Goal: Navigation & Orientation: Find specific page/section

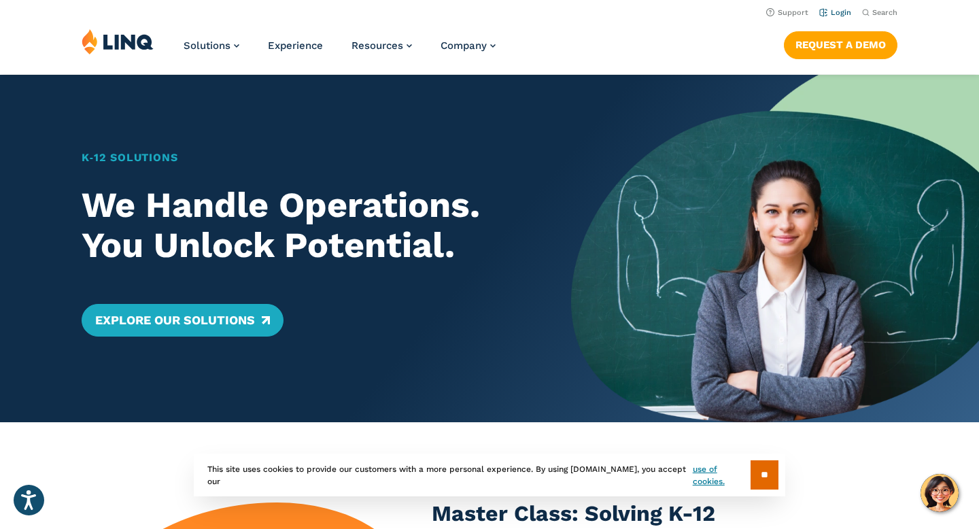
click at [829, 12] on link "Login" at bounding box center [836, 12] width 32 height 9
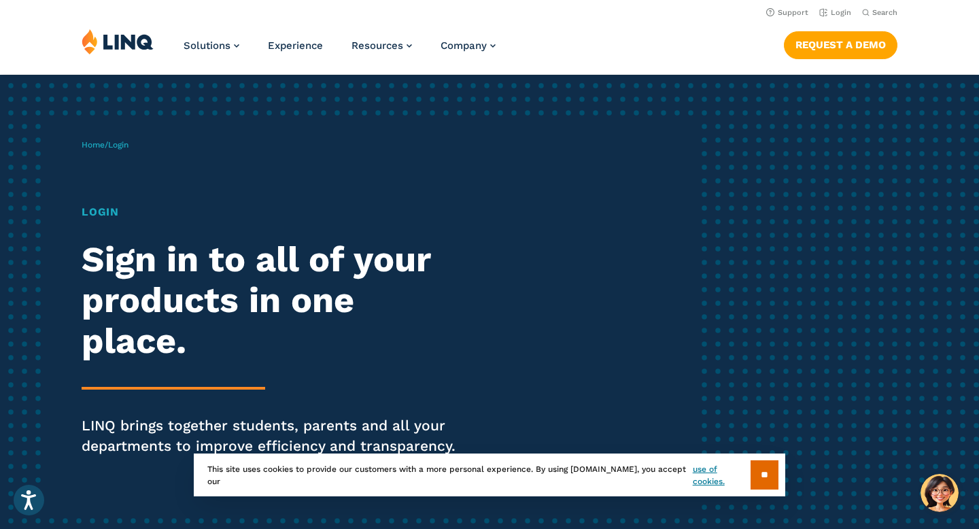
click at [105, 214] on h1 "Login" at bounding box center [270, 212] width 377 height 16
click at [117, 149] on span "Login" at bounding box center [118, 145] width 20 height 10
click at [121, 140] on span "Login" at bounding box center [118, 145] width 20 height 10
click at [830, 15] on link "Login" at bounding box center [836, 12] width 32 height 9
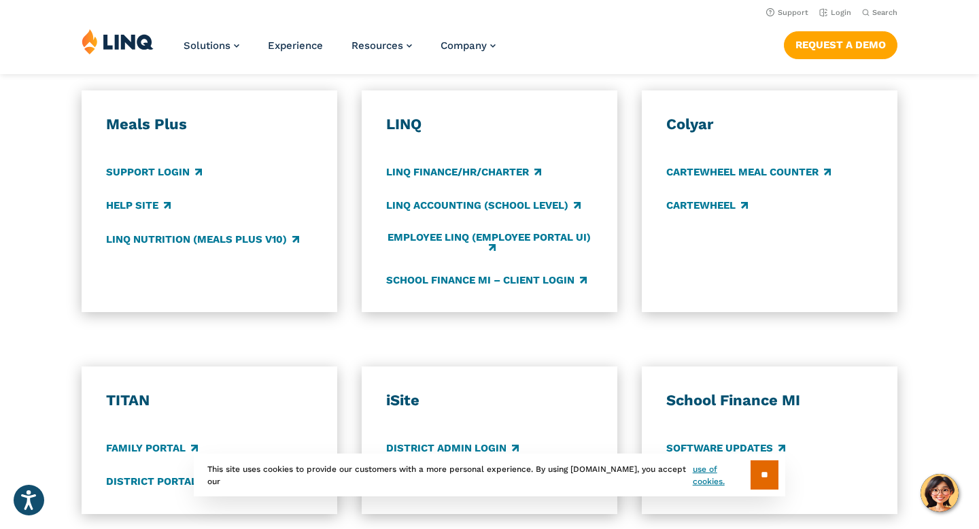
scroll to position [751, 0]
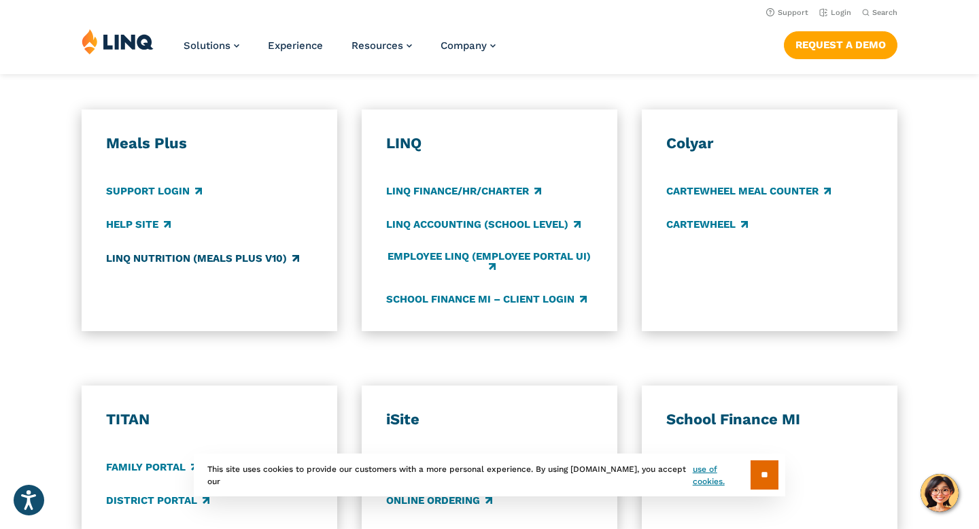
click at [180, 262] on link "LINQ Nutrition (Meals Plus v10)" at bounding box center [202, 258] width 193 height 15
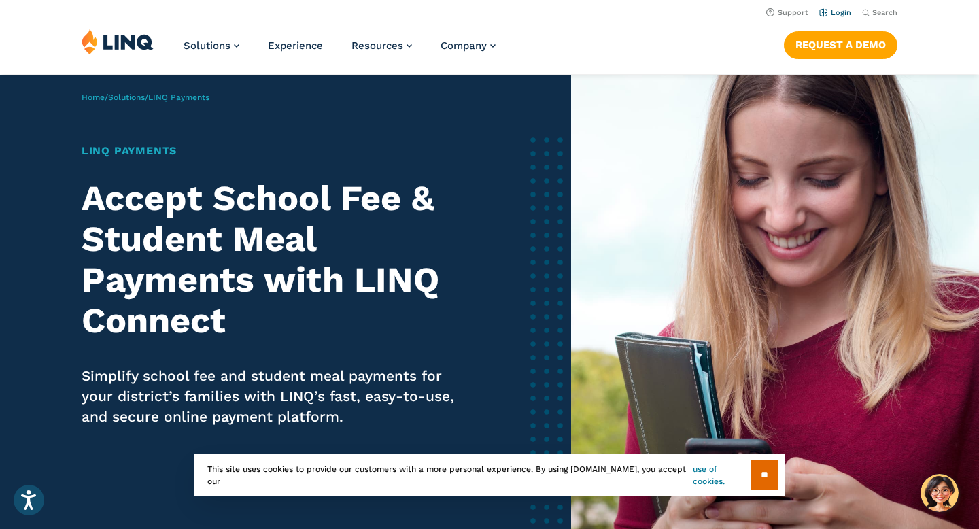
click at [833, 12] on link "Login" at bounding box center [836, 12] width 32 height 9
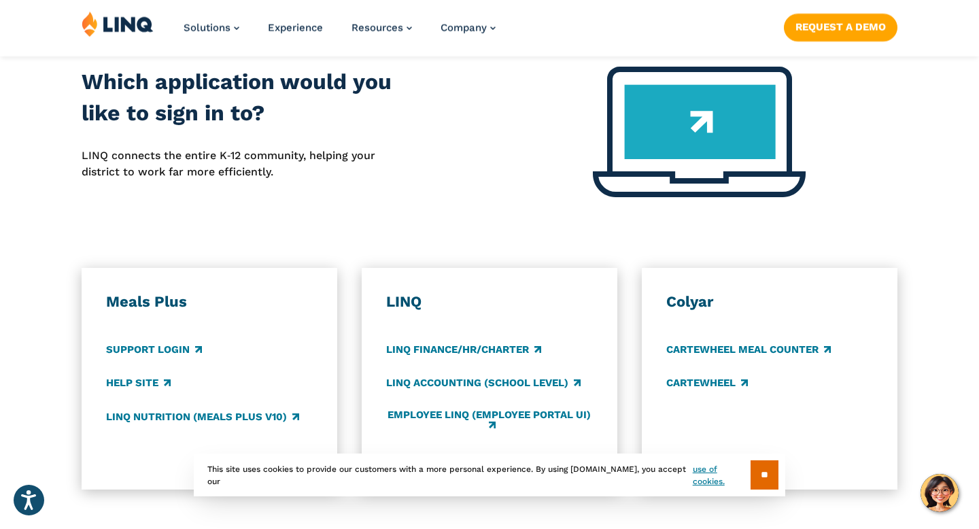
scroll to position [641, 0]
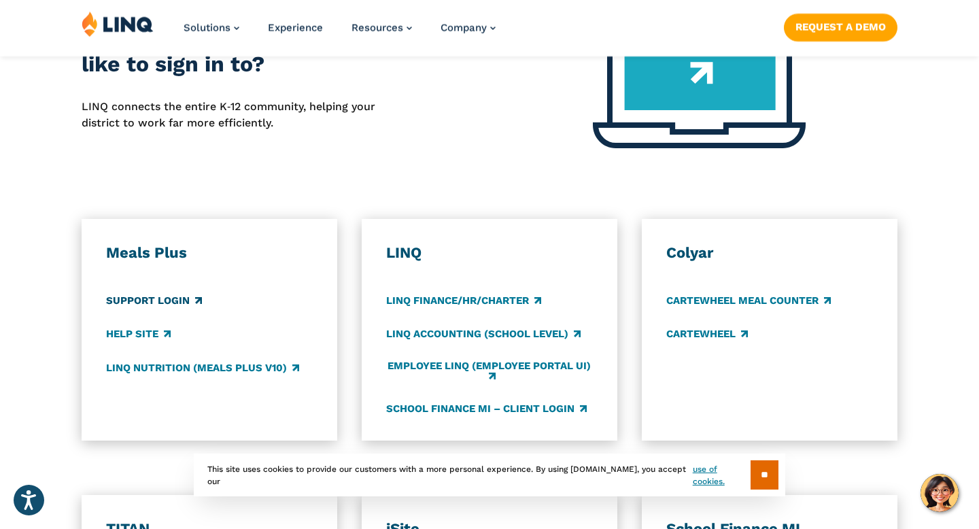
click at [140, 304] on link "Support Login" at bounding box center [154, 301] width 96 height 15
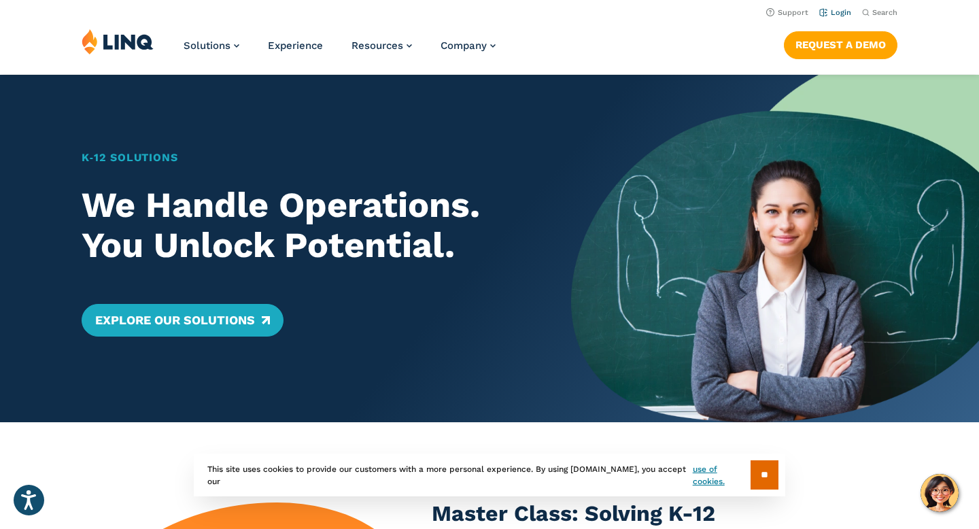
click at [835, 12] on link "Login" at bounding box center [836, 12] width 32 height 9
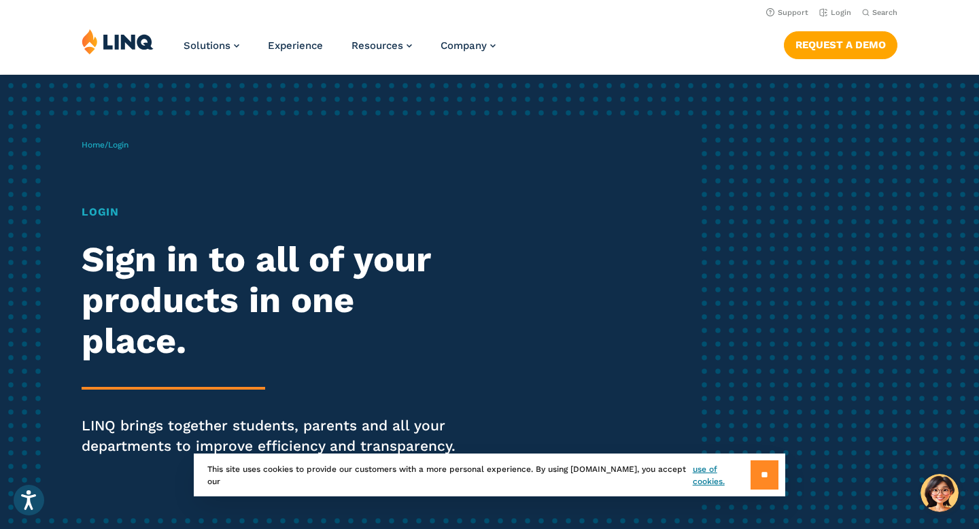
click at [760, 469] on input "**" at bounding box center [765, 474] width 28 height 29
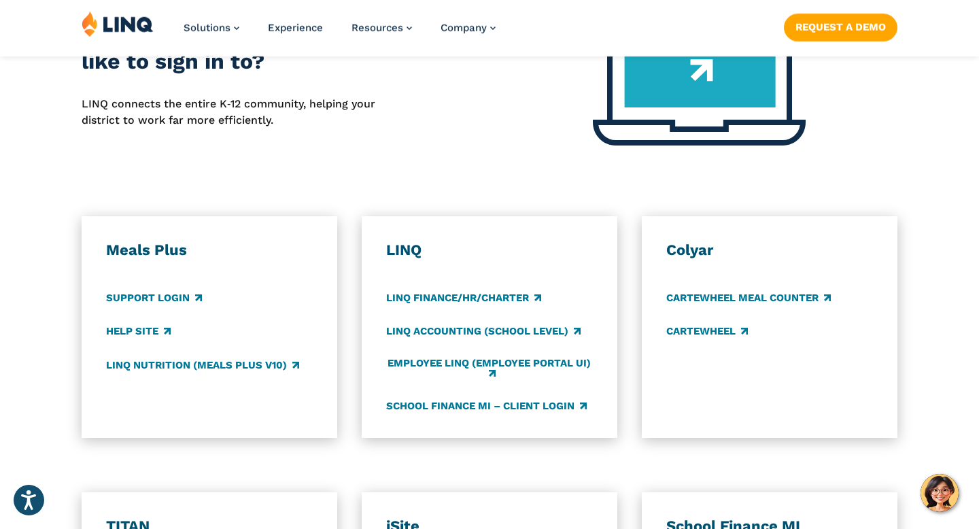
scroll to position [647, 0]
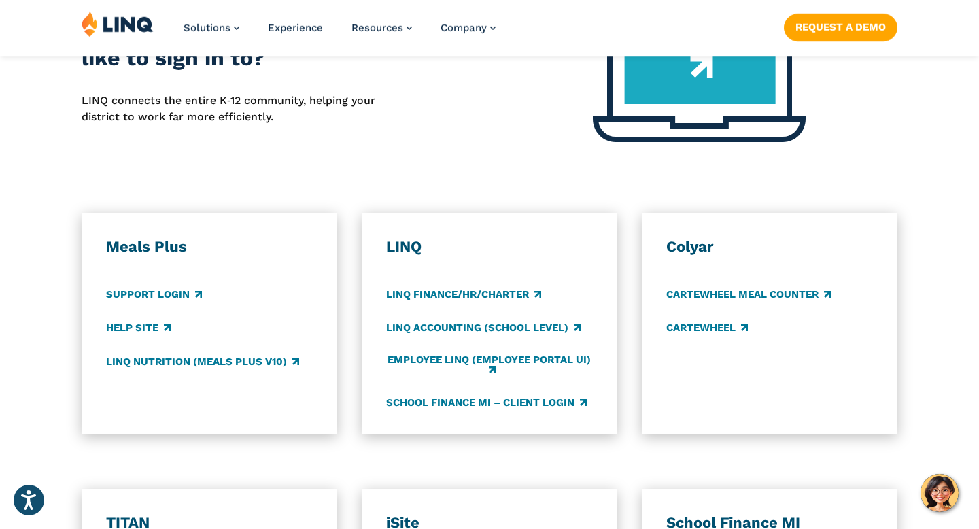
click at [170, 283] on div "Meals Plus Support Login Help Site LINQ Nutrition (Meals Plus v10)" at bounding box center [209, 323] width 207 height 173
click at [170, 297] on link "Support Login" at bounding box center [154, 295] width 96 height 15
click at [119, 326] on link "Help Site" at bounding box center [138, 328] width 65 height 15
click at [148, 295] on link "Support Login" at bounding box center [154, 295] width 96 height 15
